Goal: Contribute content

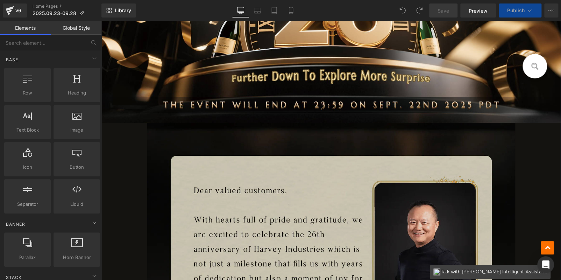
scroll to position [315, 0]
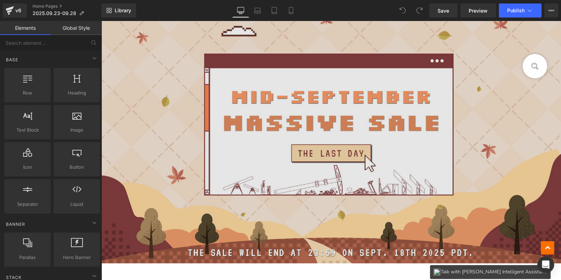
scroll to position [315, 0]
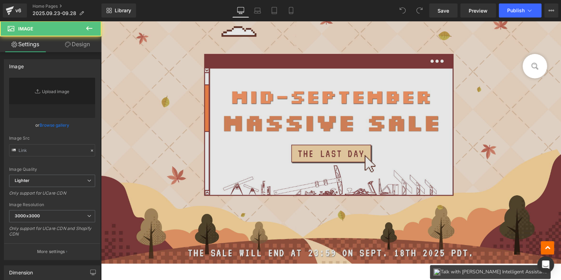
click at [272, 120] on img at bounding box center [331, 128] width 460 height 269
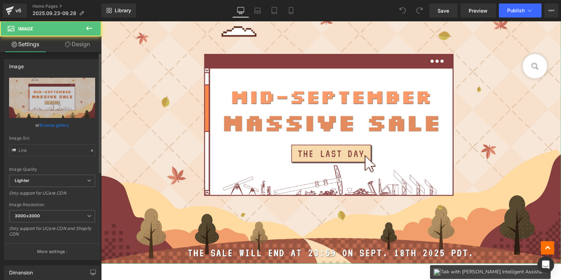
type input "[URL][DOMAIN_NAME]"
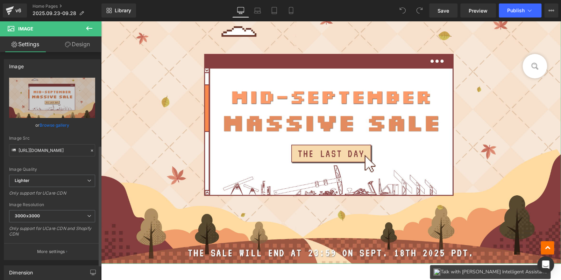
scroll to position [175, 0]
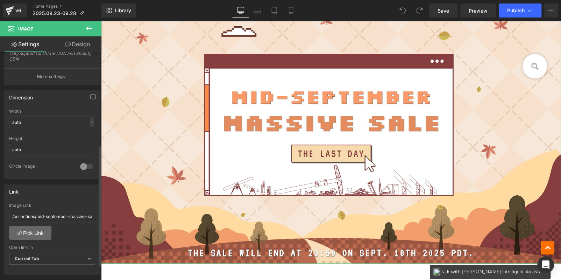
click at [34, 229] on link "Pick Link" at bounding box center [30, 233] width 42 height 14
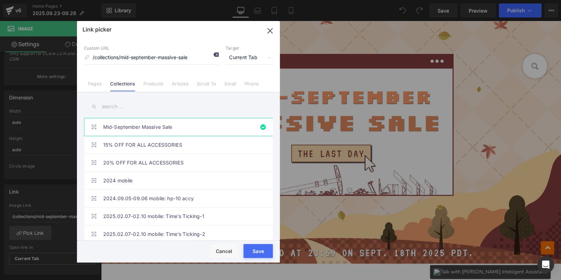
click at [218, 53] on icon at bounding box center [216, 55] width 6 height 6
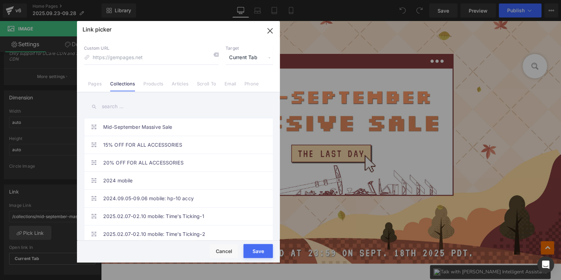
click at [154, 109] on input "text" at bounding box center [178, 107] width 189 height 16
paste input "SCRATCH, WIN & SAVE"
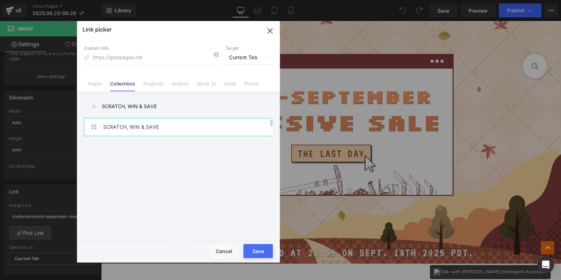
type input "SCRATCH, WIN & SAVE"
click at [160, 126] on link "SCRATCH, WIN & SAVE" at bounding box center [180, 126] width 154 height 17
type input "/collections/scratch-win-save"
click at [254, 249] on button "Save" at bounding box center [258, 251] width 29 height 14
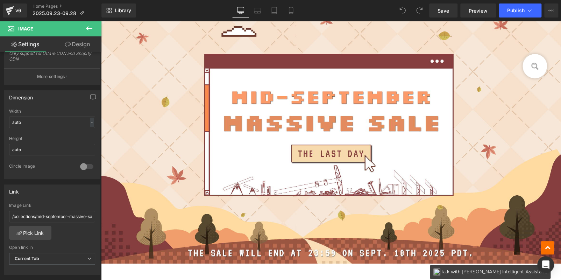
type input "/collections/scratch-win-save"
click at [524, 12] on span "Publish" at bounding box center [515, 11] width 17 height 6
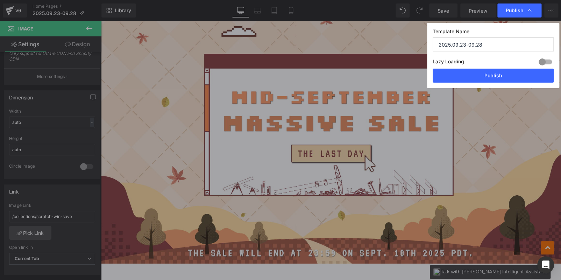
click at [506, 68] on div "Lazy Loading Build Upgrade plan to unlock" at bounding box center [493, 63] width 121 height 12
click at [507, 76] on button "Publish" at bounding box center [493, 76] width 121 height 14
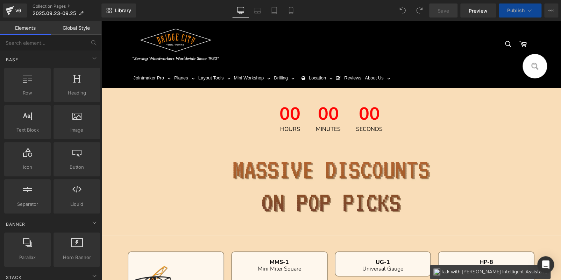
click at [352, 121] on div "00 Seconds" at bounding box center [369, 118] width 41 height 41
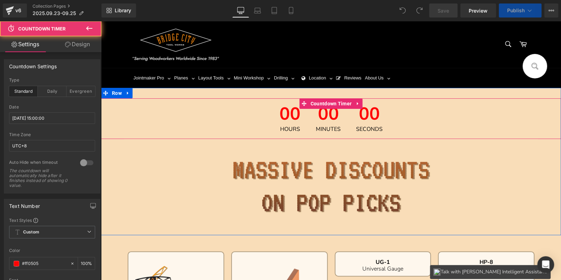
click at [358, 103] on icon at bounding box center [358, 103] width 5 height 5
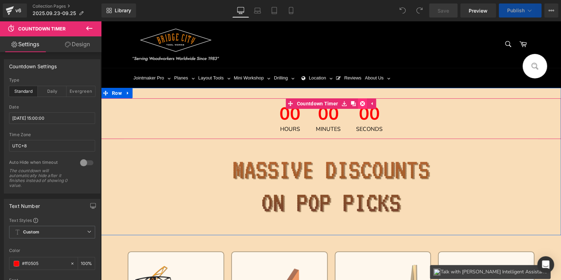
click at [360, 103] on icon at bounding box center [362, 103] width 5 height 5
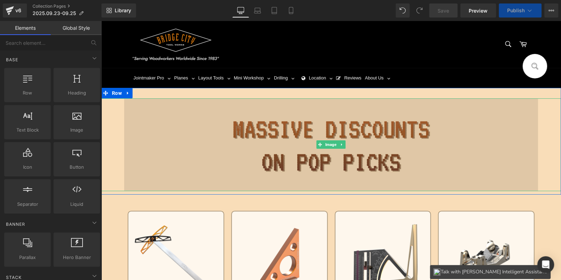
click at [330, 152] on img at bounding box center [331, 144] width 414 height 92
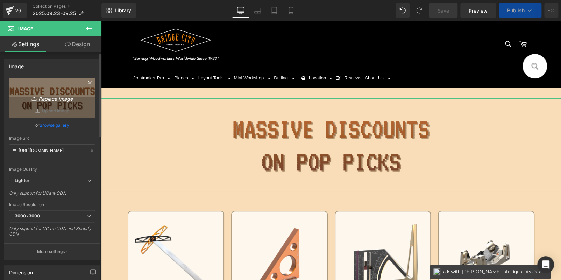
click at [58, 106] on link "Replace Image" at bounding box center [52, 98] width 86 height 40
type input "C:\fakepath\画板 11.jpg"
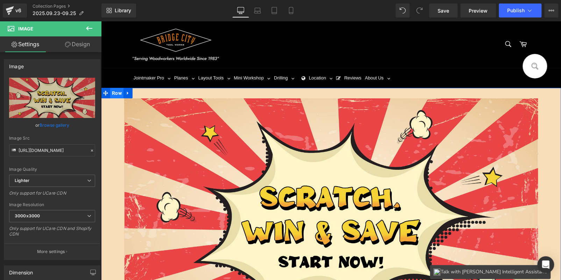
click at [117, 93] on span "Row" at bounding box center [116, 93] width 13 height 10
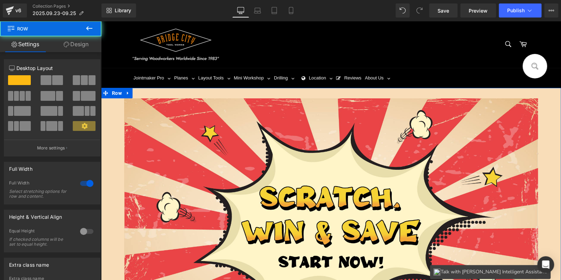
click at [69, 43] on link "Design" at bounding box center [76, 44] width 51 height 16
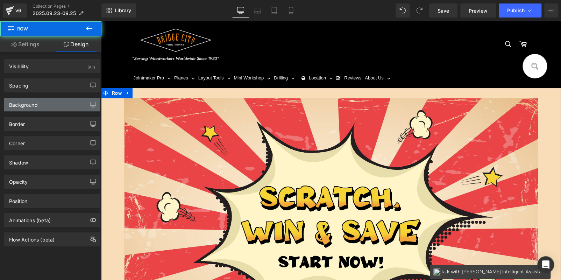
click at [38, 105] on div "Background" at bounding box center [52, 104] width 96 height 13
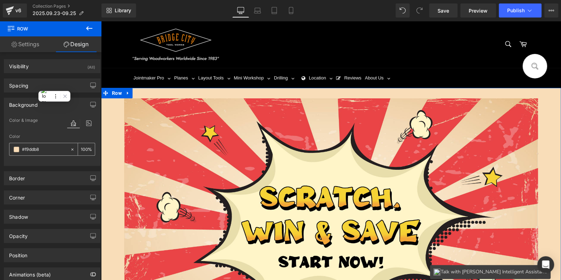
click at [41, 146] on input "text" at bounding box center [44, 150] width 45 height 8
paste input "F6DFBF"
type input "#F6DFBF"
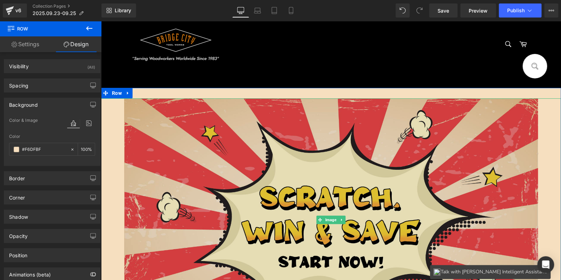
scroll to position [175, 0]
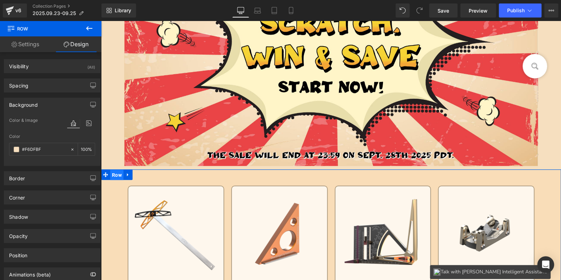
click at [113, 176] on span "Row" at bounding box center [116, 175] width 13 height 10
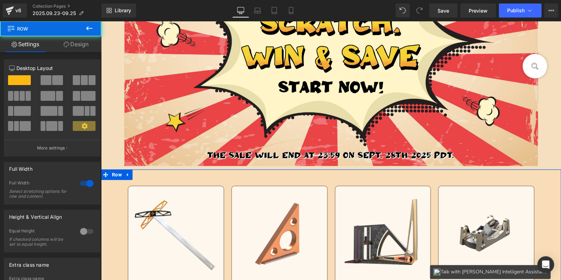
click at [85, 49] on link "Design" at bounding box center [76, 44] width 51 height 16
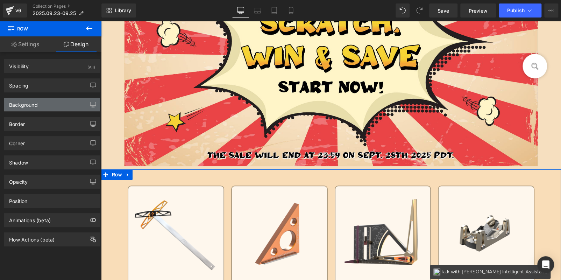
click at [46, 105] on div "Background" at bounding box center [52, 104] width 96 height 13
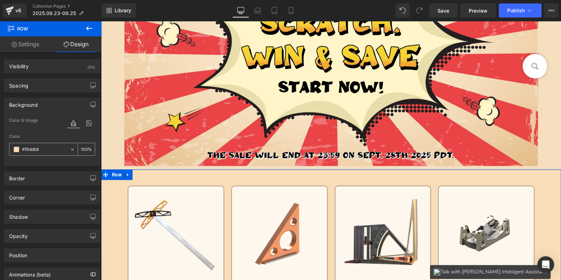
click at [48, 149] on input "#f9ddb8" at bounding box center [44, 150] width 45 height 8
paste input "F6DFBF"
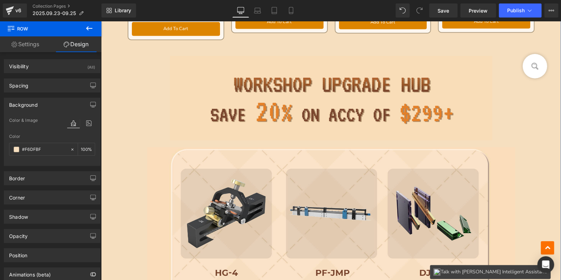
scroll to position [979, 0]
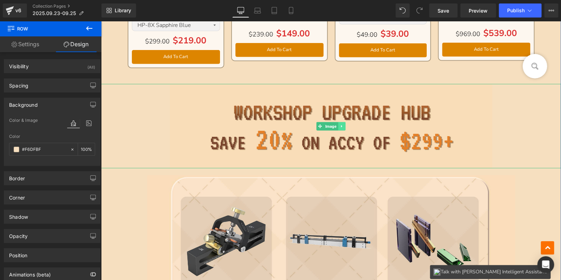
type input "#F6DFBF"
click at [341, 125] on icon at bounding box center [341, 126] width 1 height 2
click at [345, 126] on icon at bounding box center [346, 126] width 4 height 4
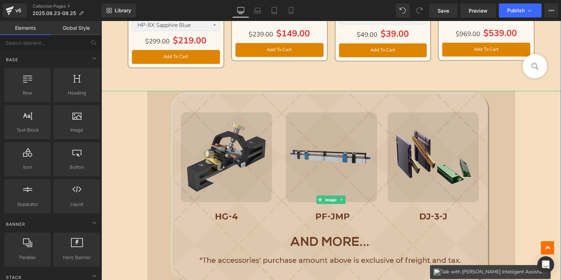
click at [345, 170] on img at bounding box center [331, 199] width 368 height 217
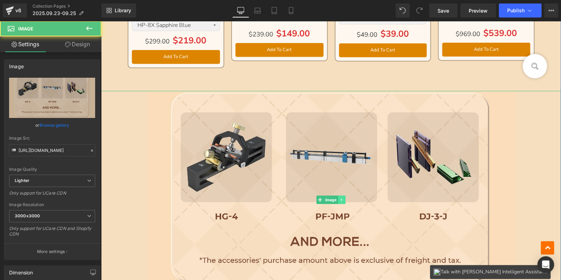
click at [340, 199] on icon at bounding box center [342, 200] width 4 height 4
click at [339, 199] on link at bounding box center [338, 200] width 7 height 8
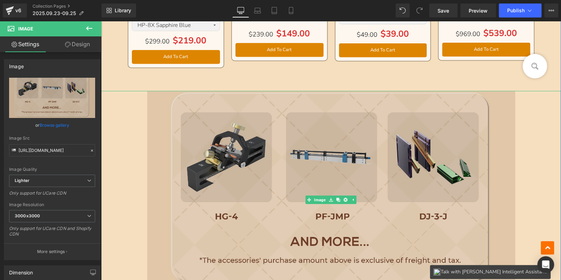
click at [343, 197] on img at bounding box center [331, 199] width 368 height 217
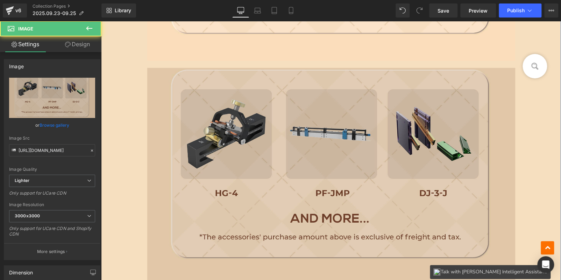
scroll to position [1244, 0]
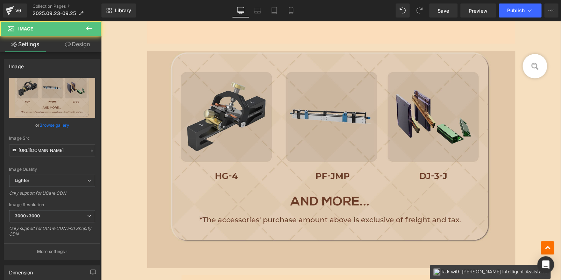
click at [333, 180] on img at bounding box center [331, 159] width 368 height 217
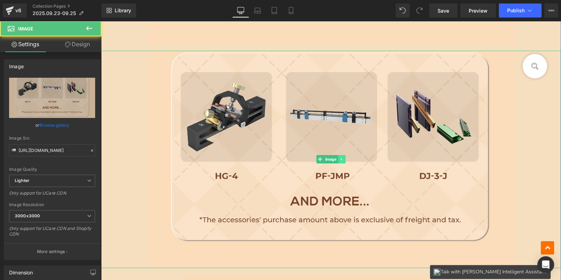
click at [340, 157] on icon at bounding box center [342, 159] width 4 height 4
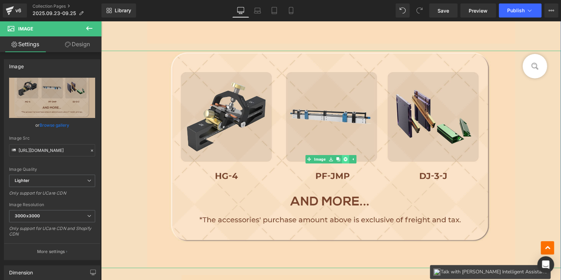
click at [344, 157] on icon at bounding box center [346, 159] width 4 height 4
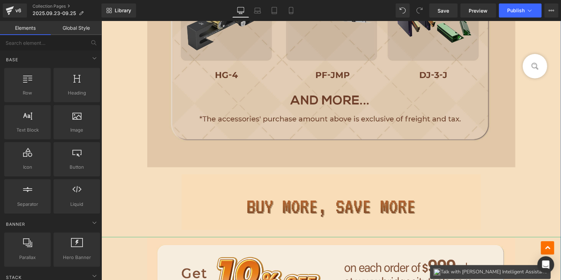
scroll to position [1034, 0]
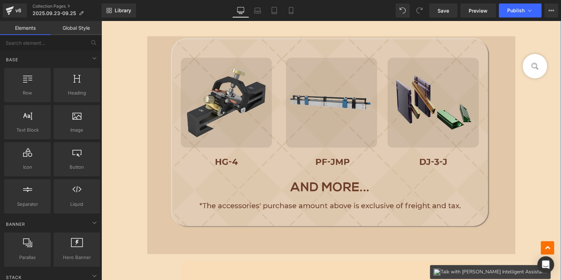
click at [318, 126] on img at bounding box center [331, 144] width 368 height 217
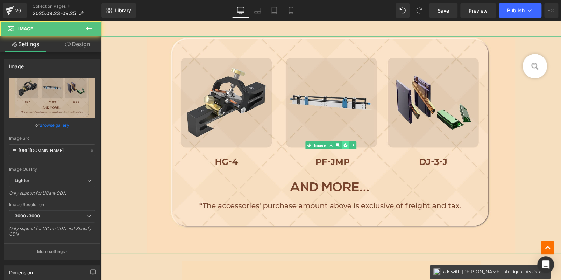
click at [344, 143] on icon at bounding box center [346, 145] width 4 height 4
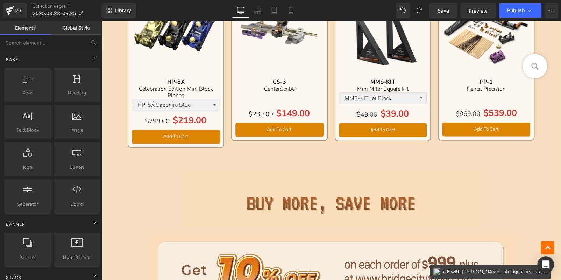
scroll to position [999, 0]
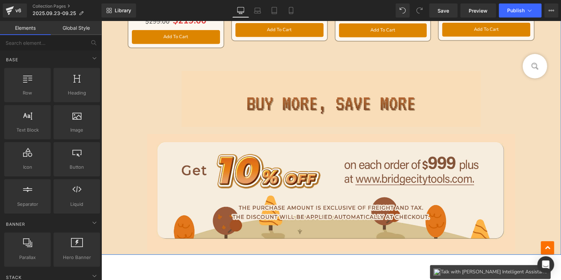
click at [273, 100] on img at bounding box center [331, 99] width 299 height 56
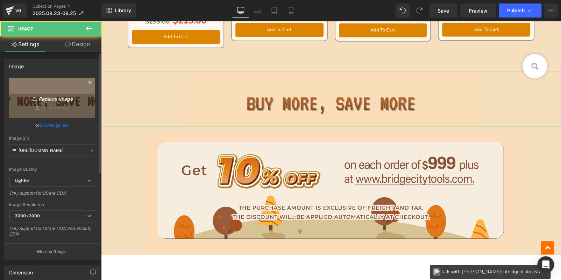
click at [63, 95] on icon "Replace Image" at bounding box center [52, 97] width 56 height 9
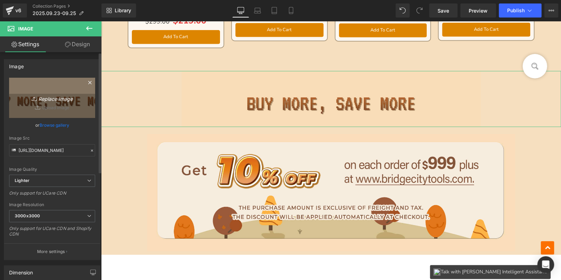
type input "C:\fakepath\bc_04.jpg"
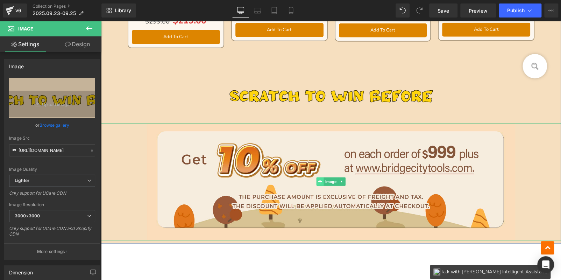
click at [318, 181] on icon at bounding box center [320, 182] width 4 height 4
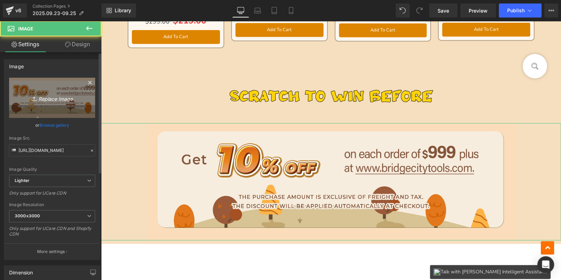
click at [60, 100] on icon "Replace Image" at bounding box center [52, 97] width 56 height 9
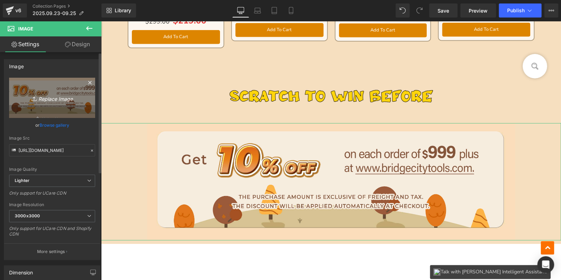
type input "C:\fakepath\bc_05.jpg"
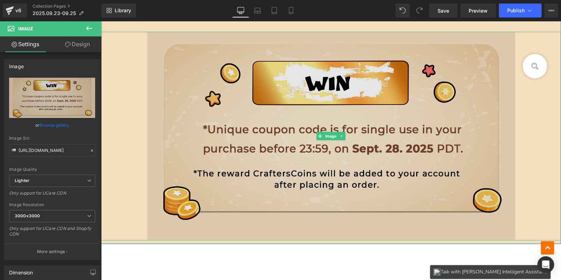
scroll to position [1104, 0]
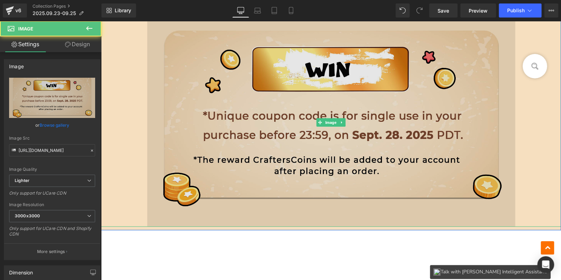
click at [416, 85] on img at bounding box center [331, 122] width 368 height 209
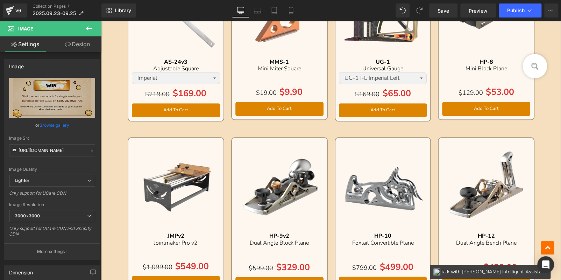
scroll to position [335, 0]
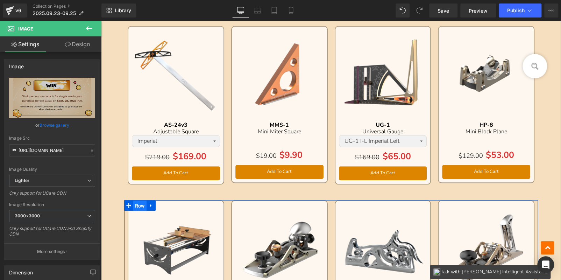
click at [144, 207] on span "Row" at bounding box center [139, 206] width 13 height 10
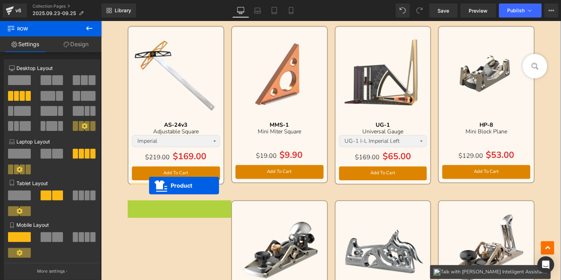
drag, startPoint x: 158, startPoint y: 202, endPoint x: 149, endPoint y: 185, distance: 18.6
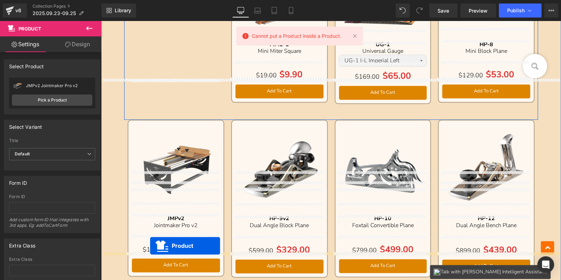
scroll to position [455, 0]
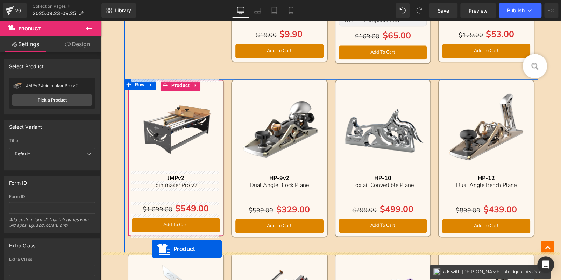
drag, startPoint x: 163, startPoint y: 28, endPoint x: 152, endPoint y: 248, distance: 220.7
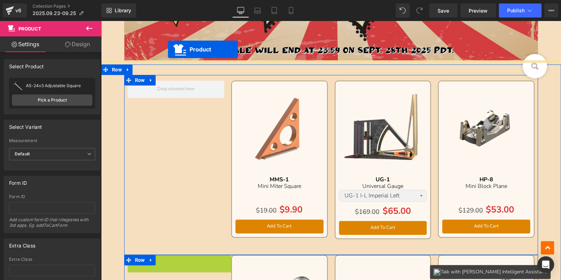
scroll to position [266, 0]
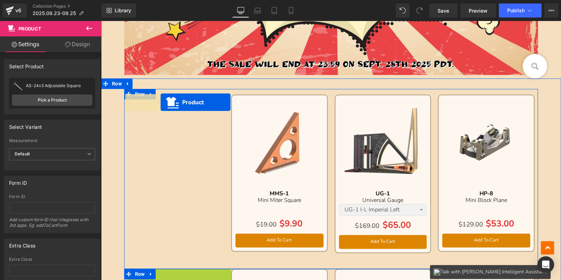
drag, startPoint x: 161, startPoint y: 86, endPoint x: 161, endPoint y: 102, distance: 15.8
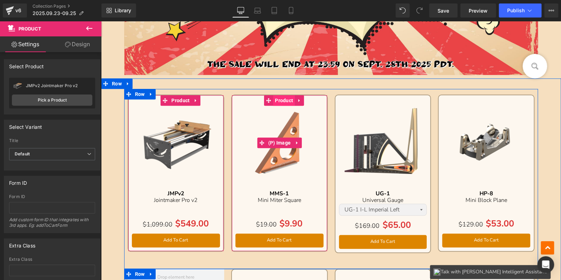
click at [287, 112] on img at bounding box center [279, 143] width 88 height 88
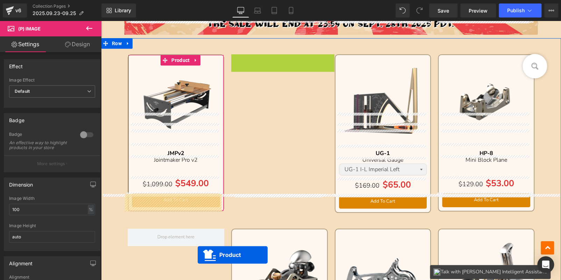
scroll to position [340, 0]
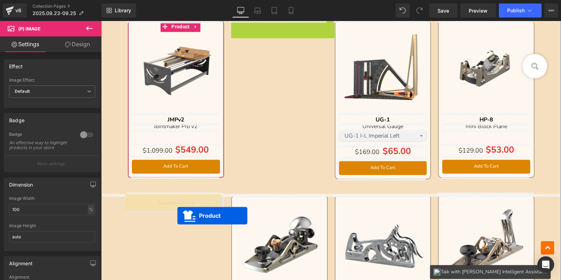
drag, startPoint x: 265, startPoint y: 101, endPoint x: 174, endPoint y: 208, distance: 141.0
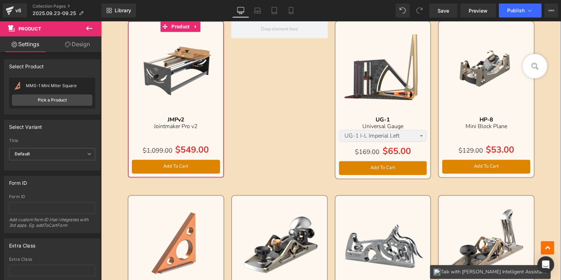
click at [473, 67] on div "Sale Off (P) Image" at bounding box center [486, 69] width 88 height 88
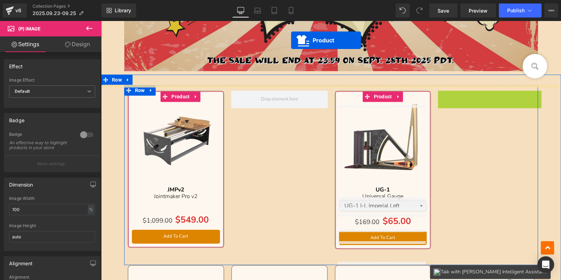
scroll to position [242, 0]
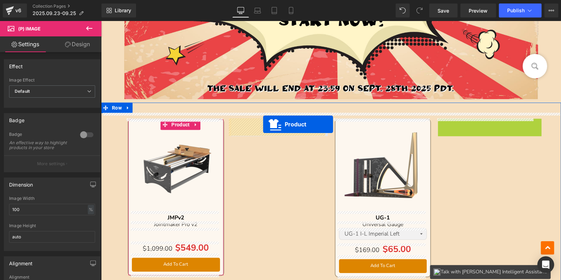
drag, startPoint x: 448, startPoint y: 26, endPoint x: 262, endPoint y: 126, distance: 211.2
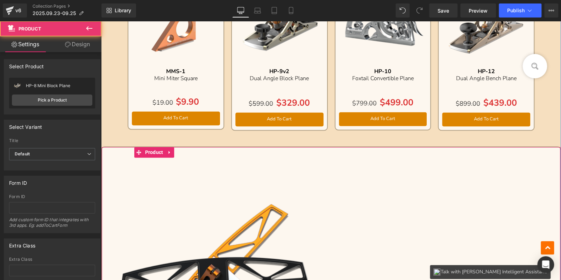
scroll to position [591, 0]
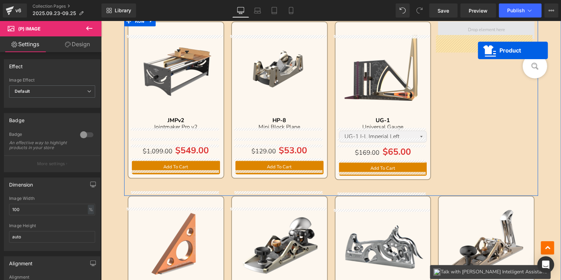
scroll to position [325, 0]
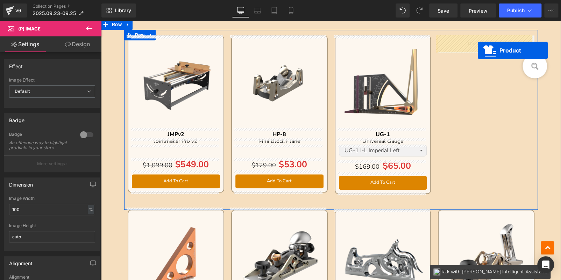
drag, startPoint x: 315, startPoint y: 123, endPoint x: 474, endPoint y: 55, distance: 173.2
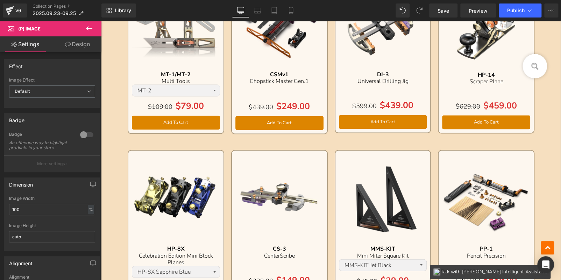
scroll to position [675, 0]
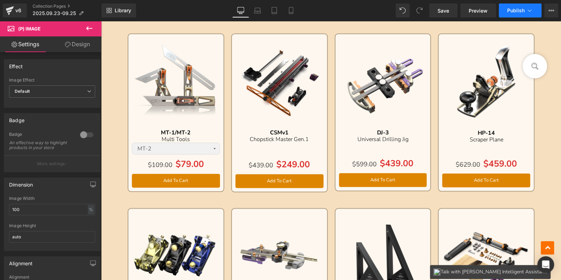
click at [516, 10] on span "Publish" at bounding box center [515, 11] width 17 height 6
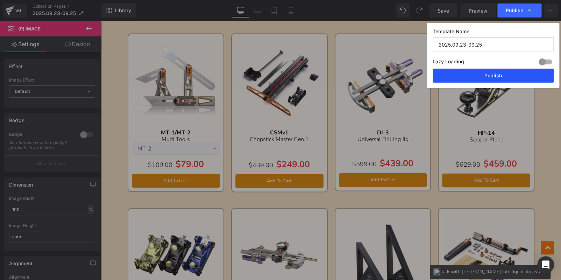
click at [488, 75] on button "Publish" at bounding box center [493, 76] width 121 height 14
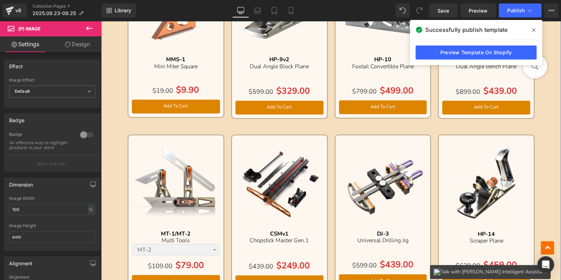
scroll to position [500, 0]
